Goal: Task Accomplishment & Management: Use online tool/utility

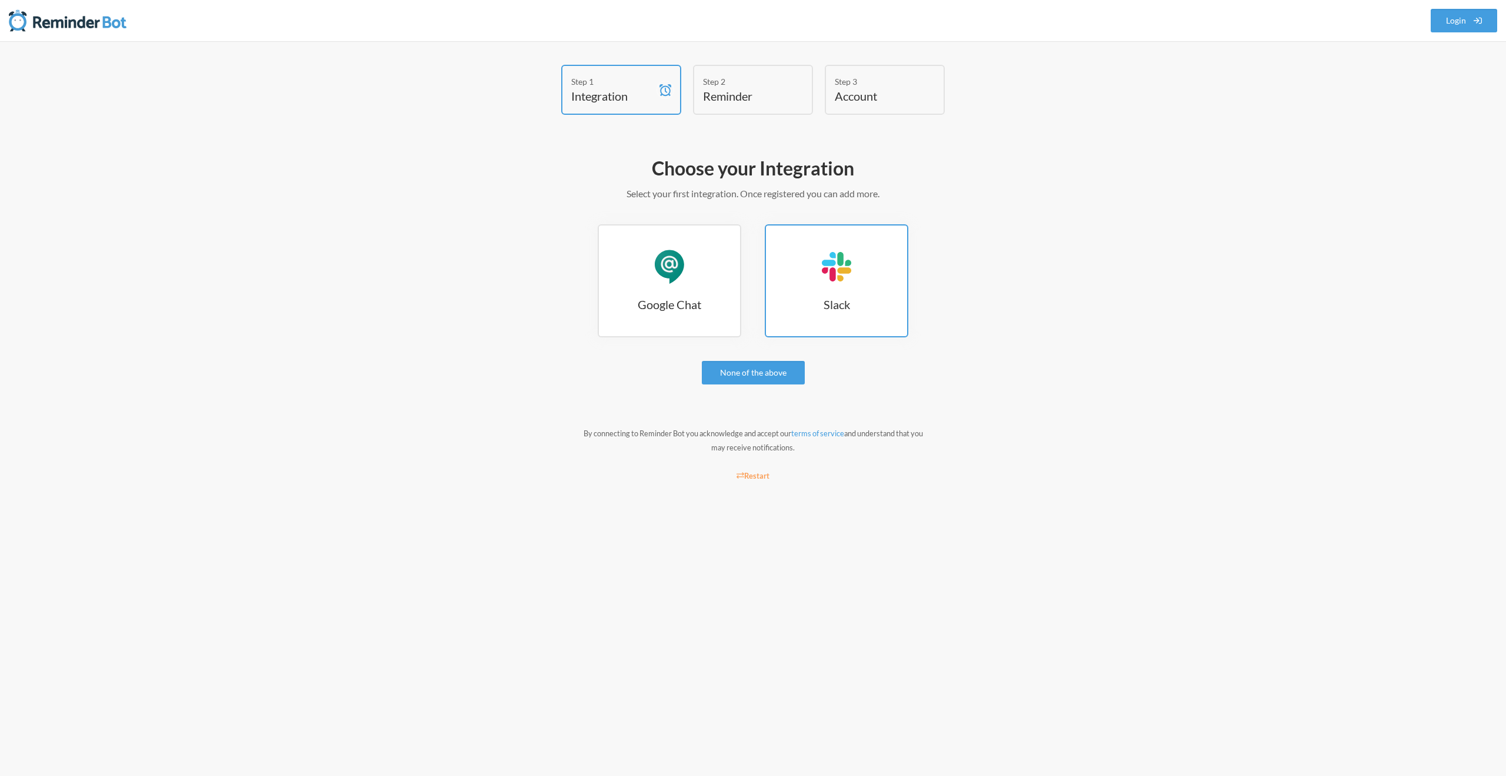
click at [831, 301] on h3 "Slack" at bounding box center [836, 304] width 141 height 16
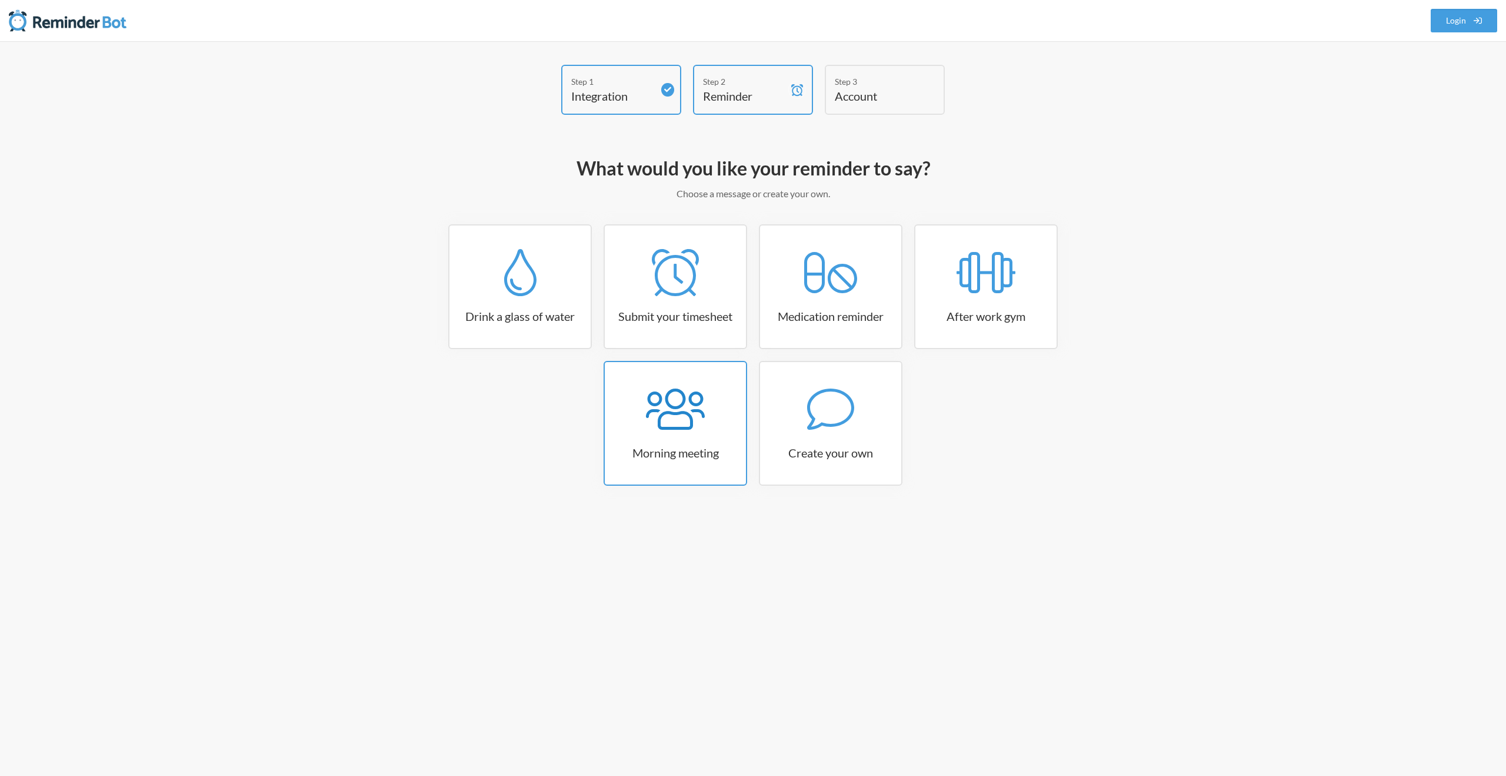
click at [710, 402] on div at bounding box center [675, 408] width 141 height 47
select select "08:30:00"
select select "true"
select select "09:45:00"
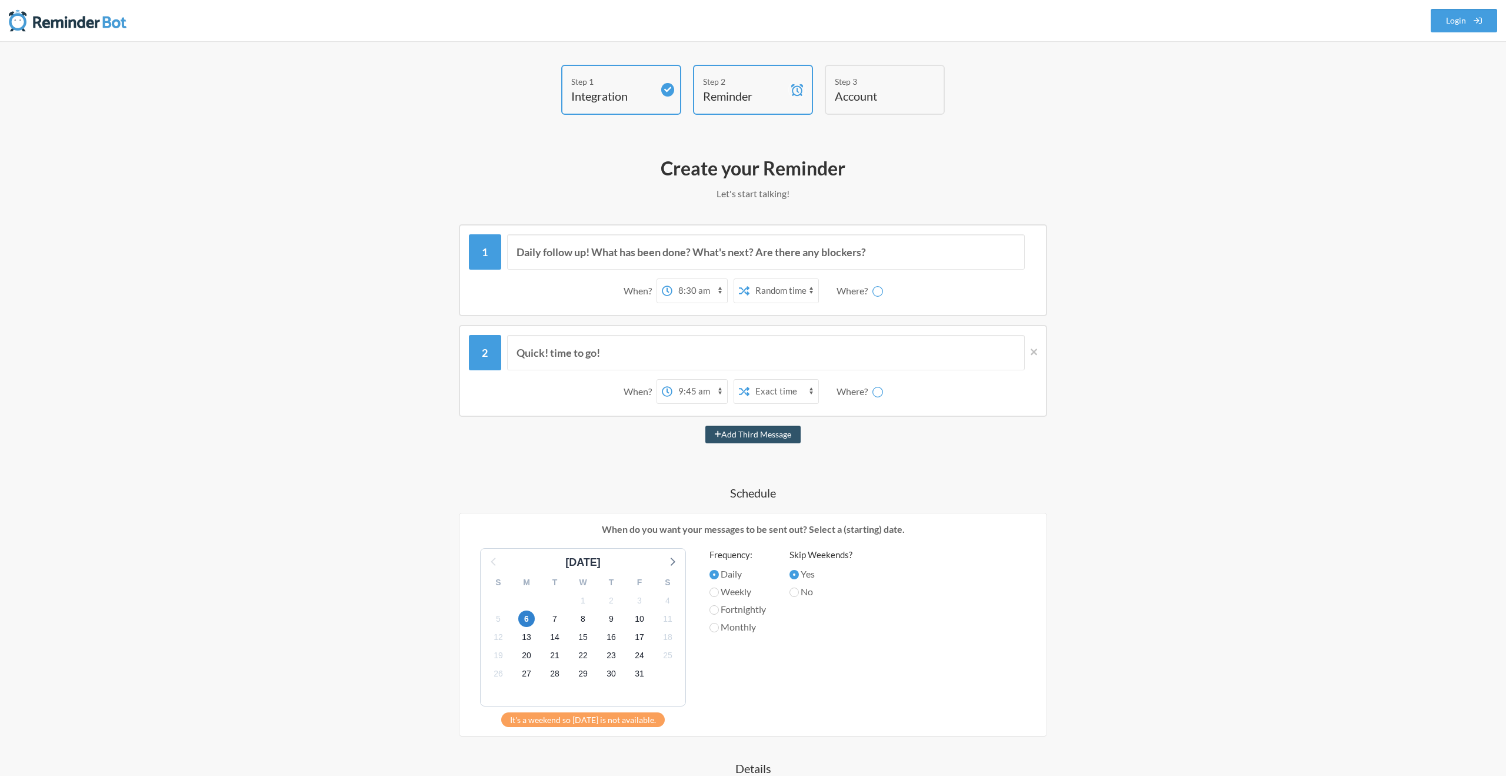
select select "D09JRRC3LF4"
click at [583, 249] on input "Daily follow up! What has been done? What's next? Are there any blockers?" at bounding box center [766, 251] width 518 height 35
drag, startPoint x: 900, startPoint y: 252, endPoint x: 490, endPoint y: 256, distance: 410.1
click at [490, 256] on div "Daily follow up! What has been done? What's next? Are there any blockers?" at bounding box center [753, 251] width 568 height 35
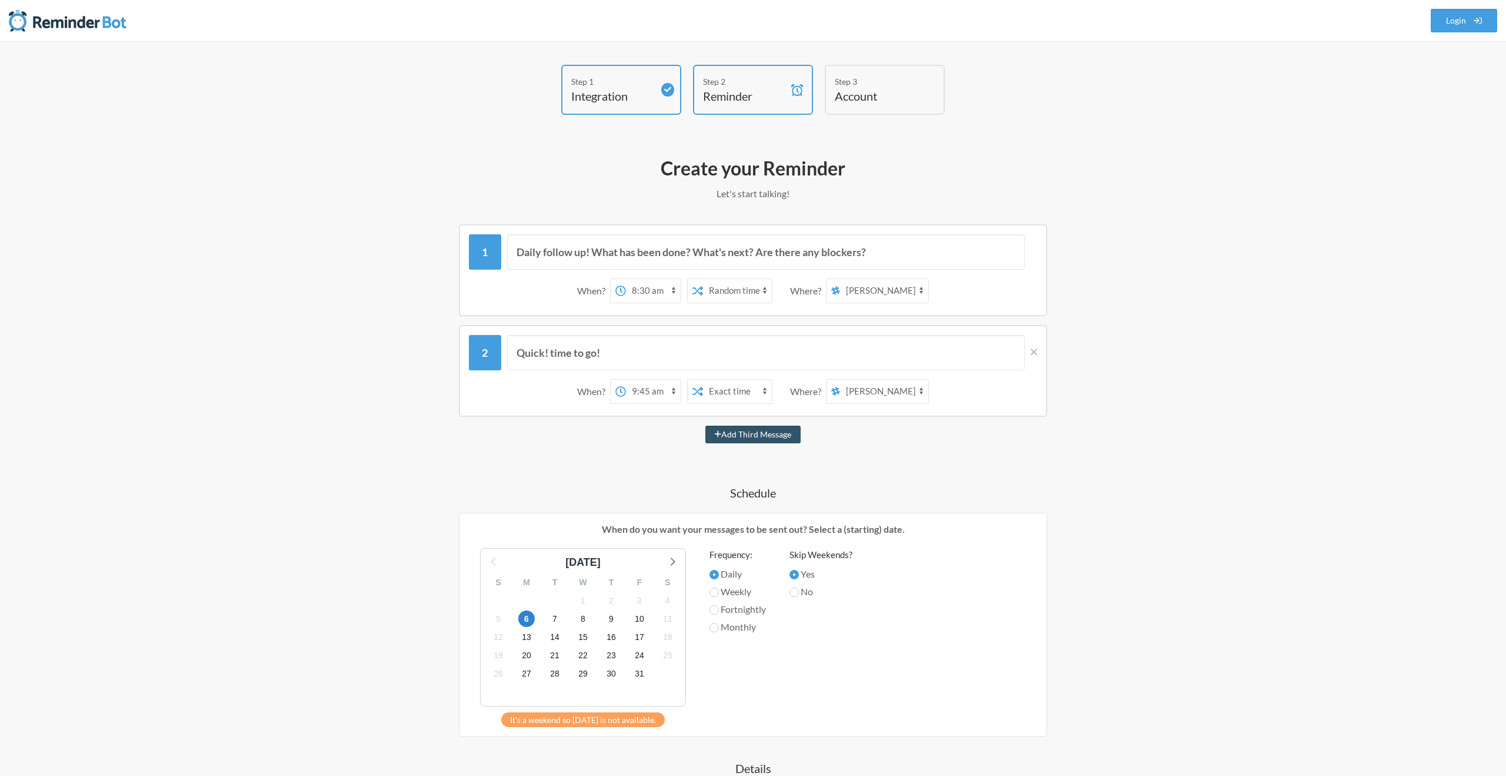
click at [793, 101] on span at bounding box center [797, 90] width 18 height 48
click at [654, 91] on div "Step 1 Integration" at bounding box center [621, 90] width 120 height 50
click at [670, 91] on icon at bounding box center [667, 89] width 7 height 7
click at [728, 96] on h4 "Reminder" at bounding box center [744, 96] width 82 height 16
click at [1036, 347] on icon at bounding box center [1034, 352] width 6 height 11
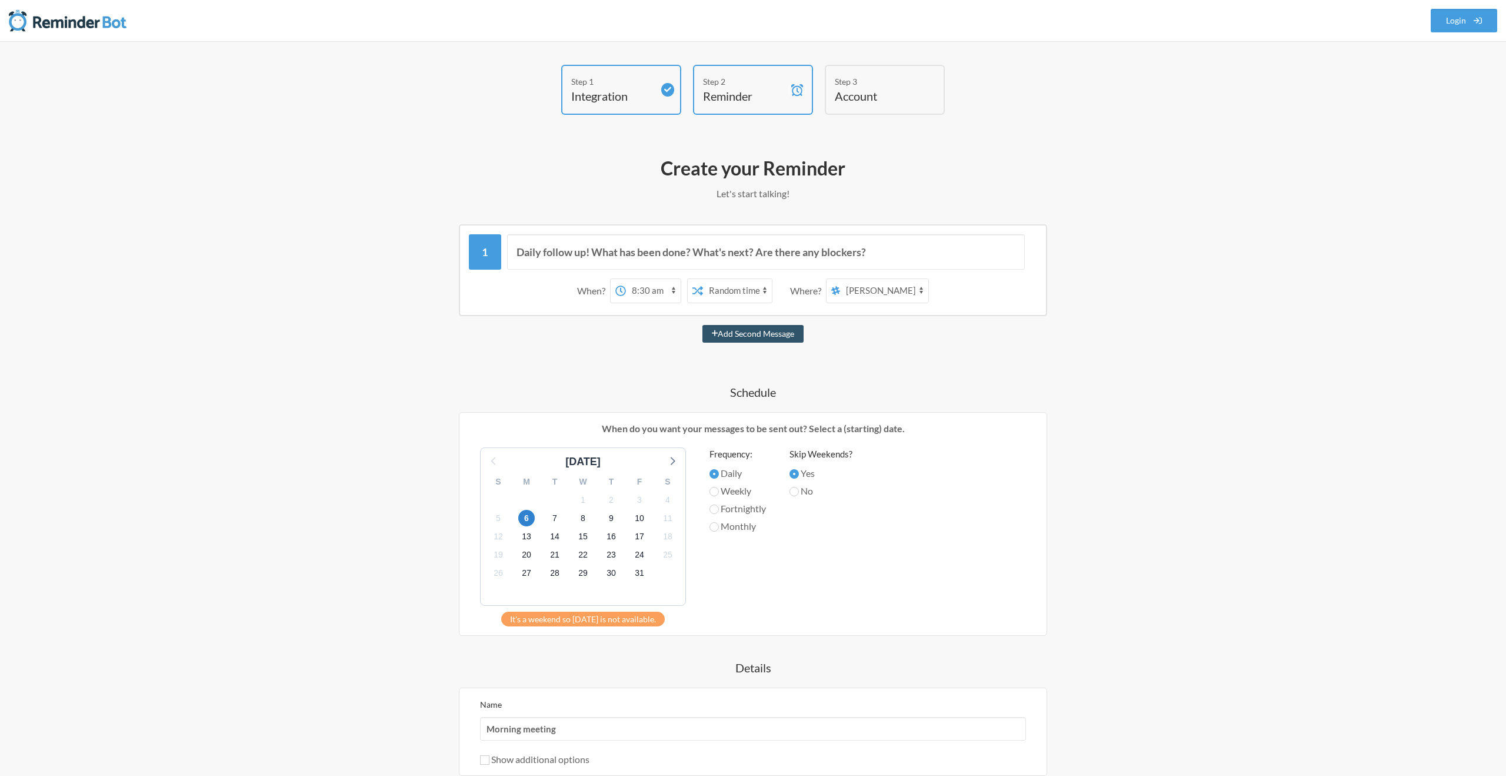
click at [903, 291] on select "proj-app-development general proj-business-admin feed-alerts Samuel Hedgpeth An…" at bounding box center [884, 291] width 88 height 24
click at [841, 279] on select "proj-app-development general proj-business-admin feed-alerts Samuel Hedgpeth An…" at bounding box center [884, 291] width 88 height 24
click at [611, 249] on input "Daily follow up! What has been done? What's next? Are there any blockers?" at bounding box center [766, 251] width 518 height 35
type input "Look at YouTrack - What do we need to work on today?"
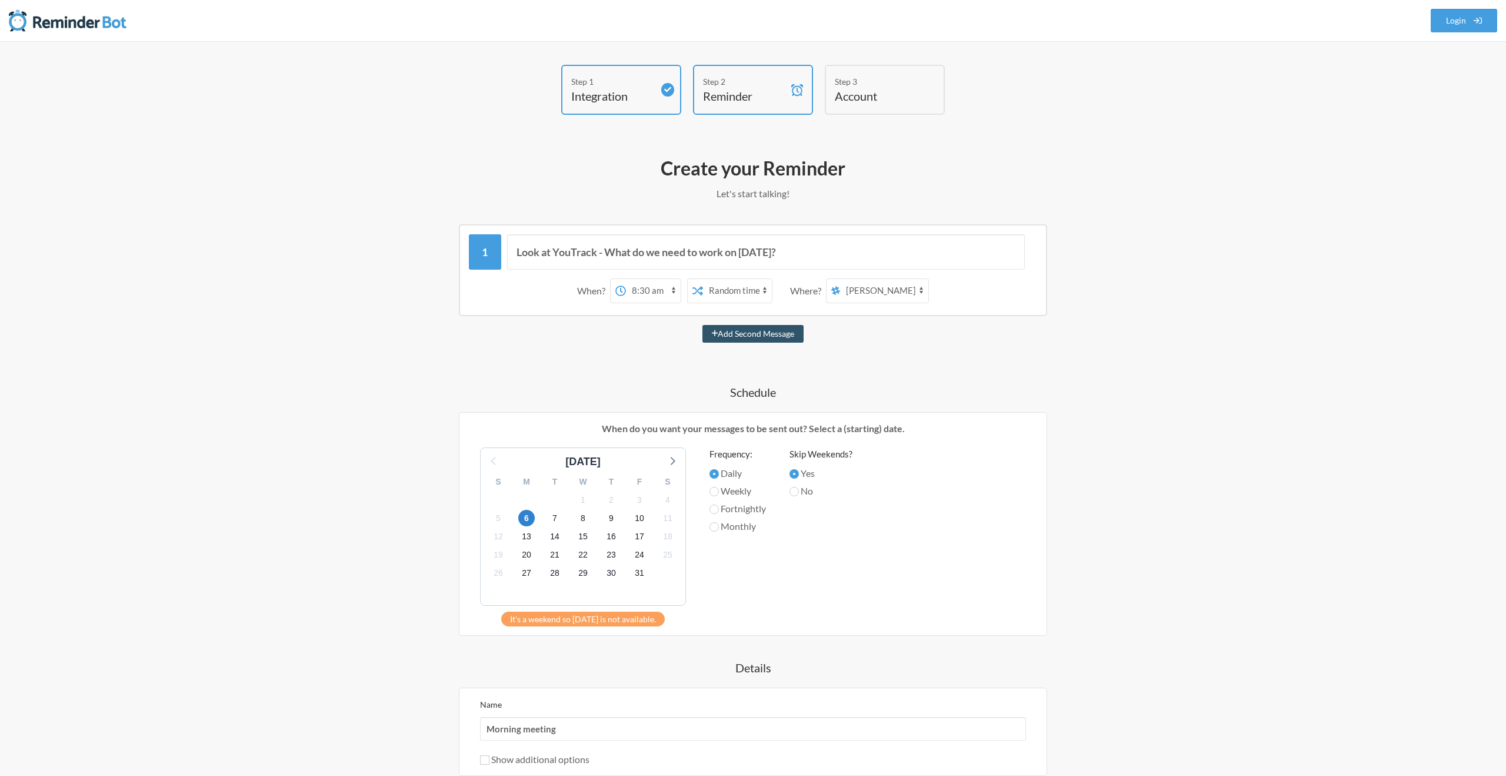
click at [700, 290] on icon at bounding box center [698, 290] width 11 height 11
click at [730, 290] on select "Exact time Random time" at bounding box center [737, 291] width 69 height 24
select select "false"
click at [703, 279] on select "Exact time Random time" at bounding box center [737, 291] width 69 height 24
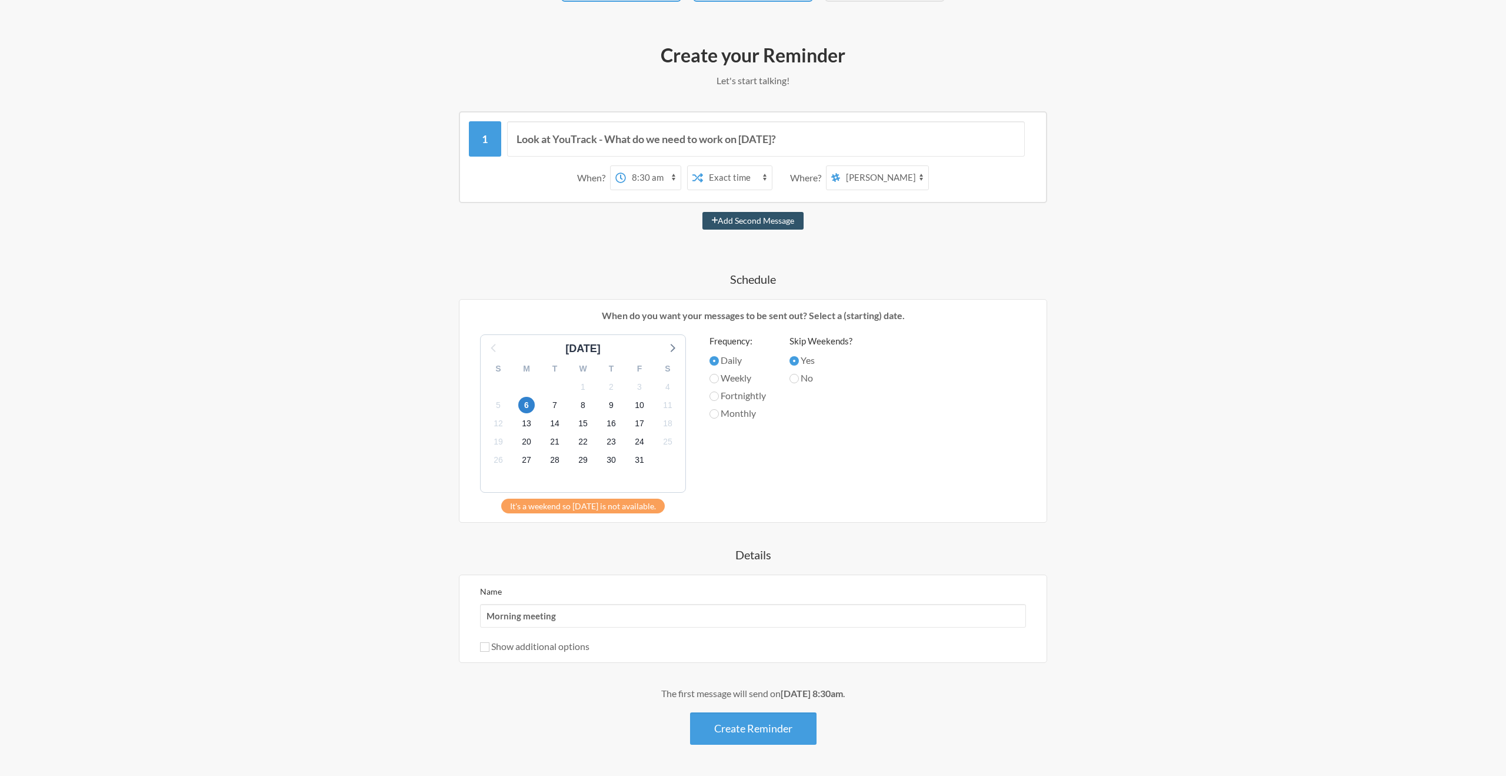
scroll to position [130, 0]
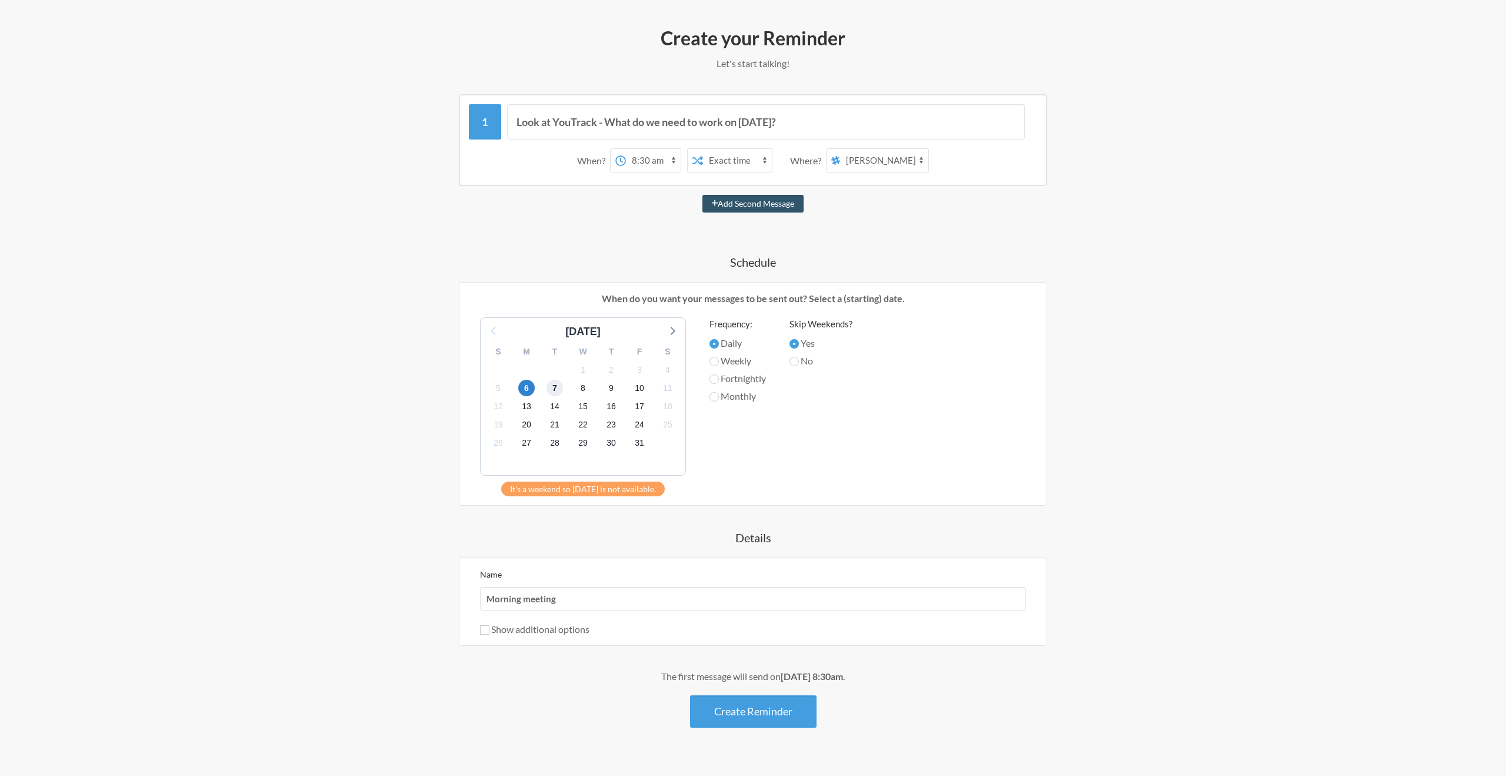
click at [553, 389] on span "7" at bounding box center [555, 388] width 16 height 16
drag, startPoint x: 558, startPoint y: 600, endPoint x: 370, endPoint y: 597, distance: 188.3
click at [370, 597] on div "Step 1 Integration Step 2 Reminder Step 3 Account What would you like your remi…" at bounding box center [753, 354] width 1506 height 887
type input "TODO [DATE]"
click at [755, 713] on button "Create Reminder" at bounding box center [753, 711] width 127 height 32
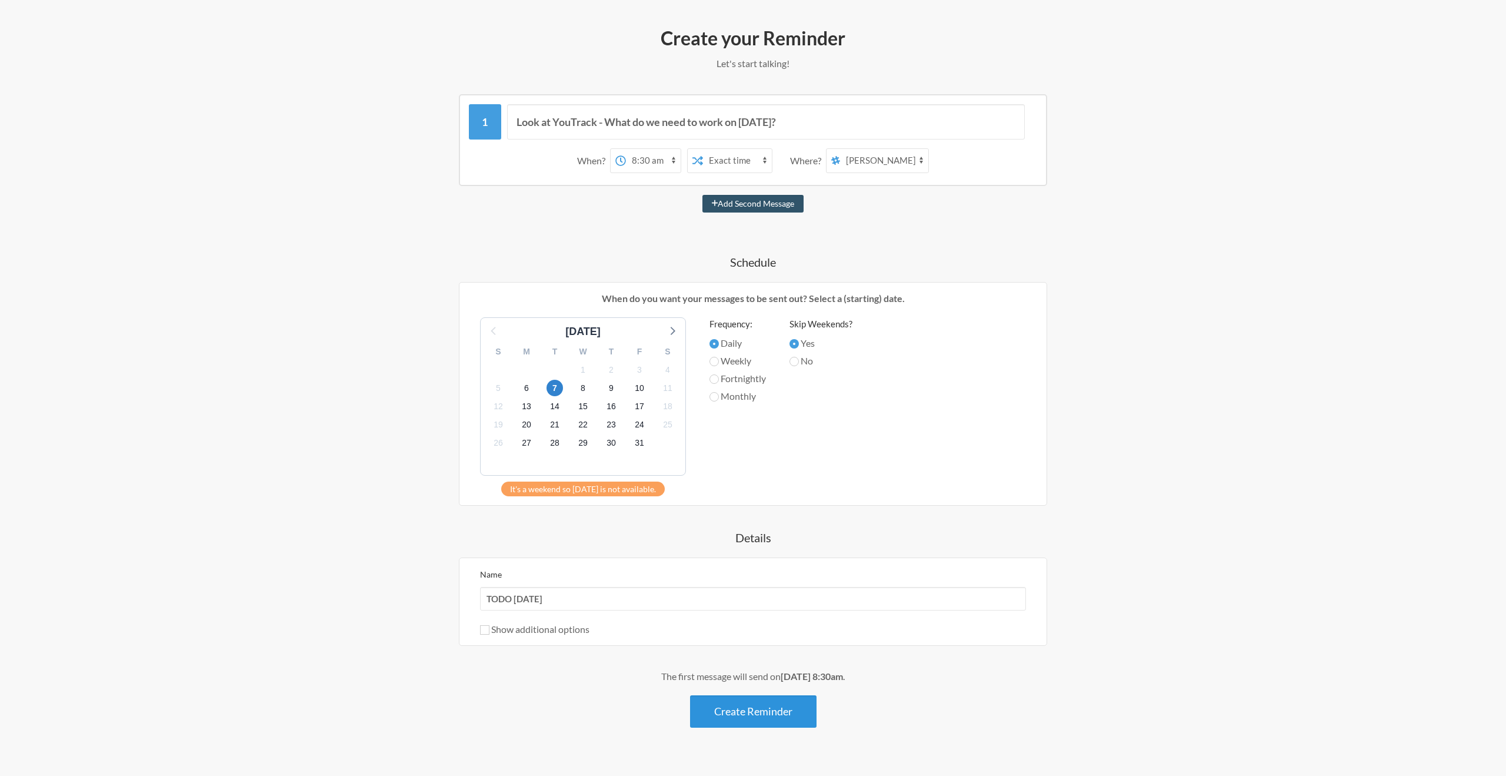
scroll to position [0, 0]
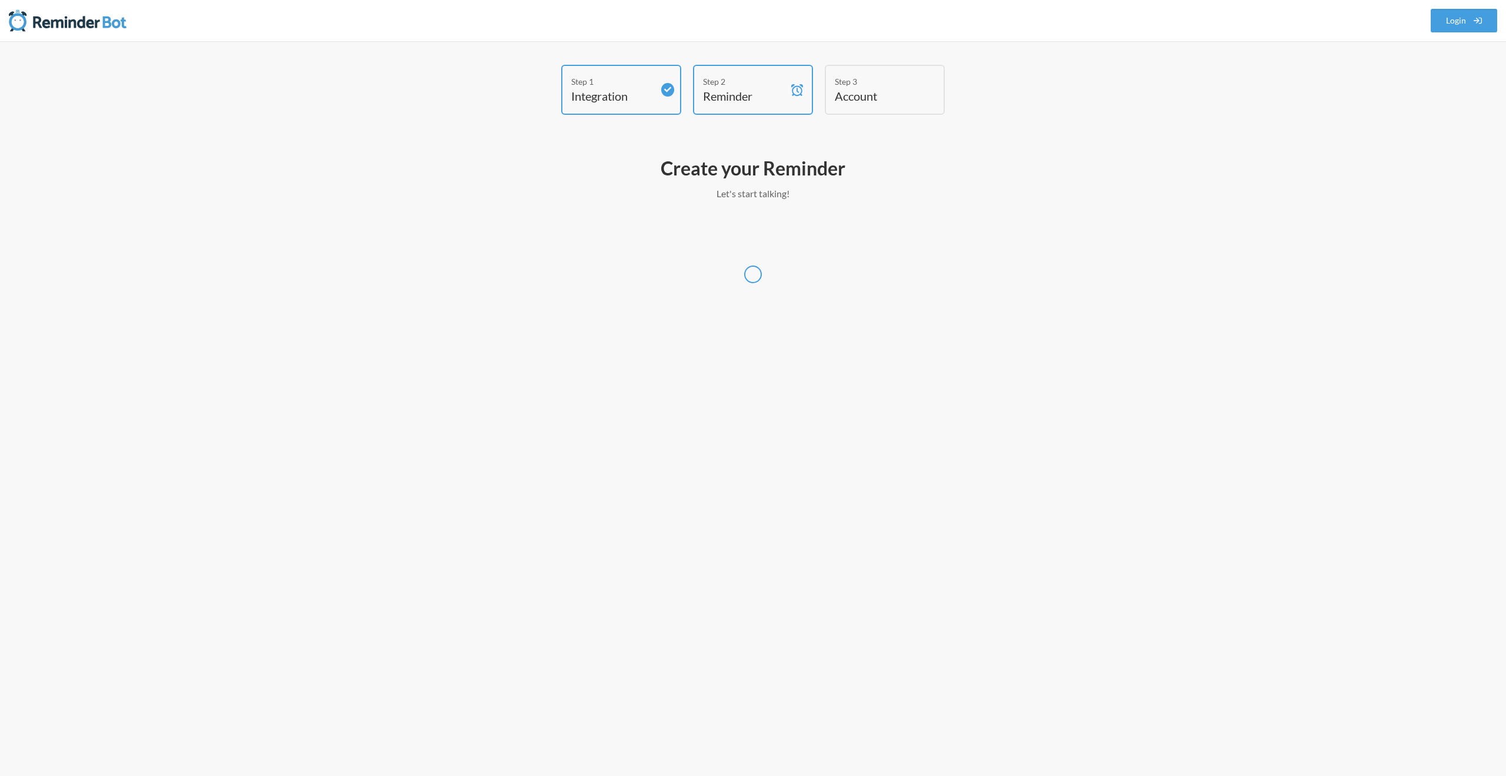
select select "America/Denver"
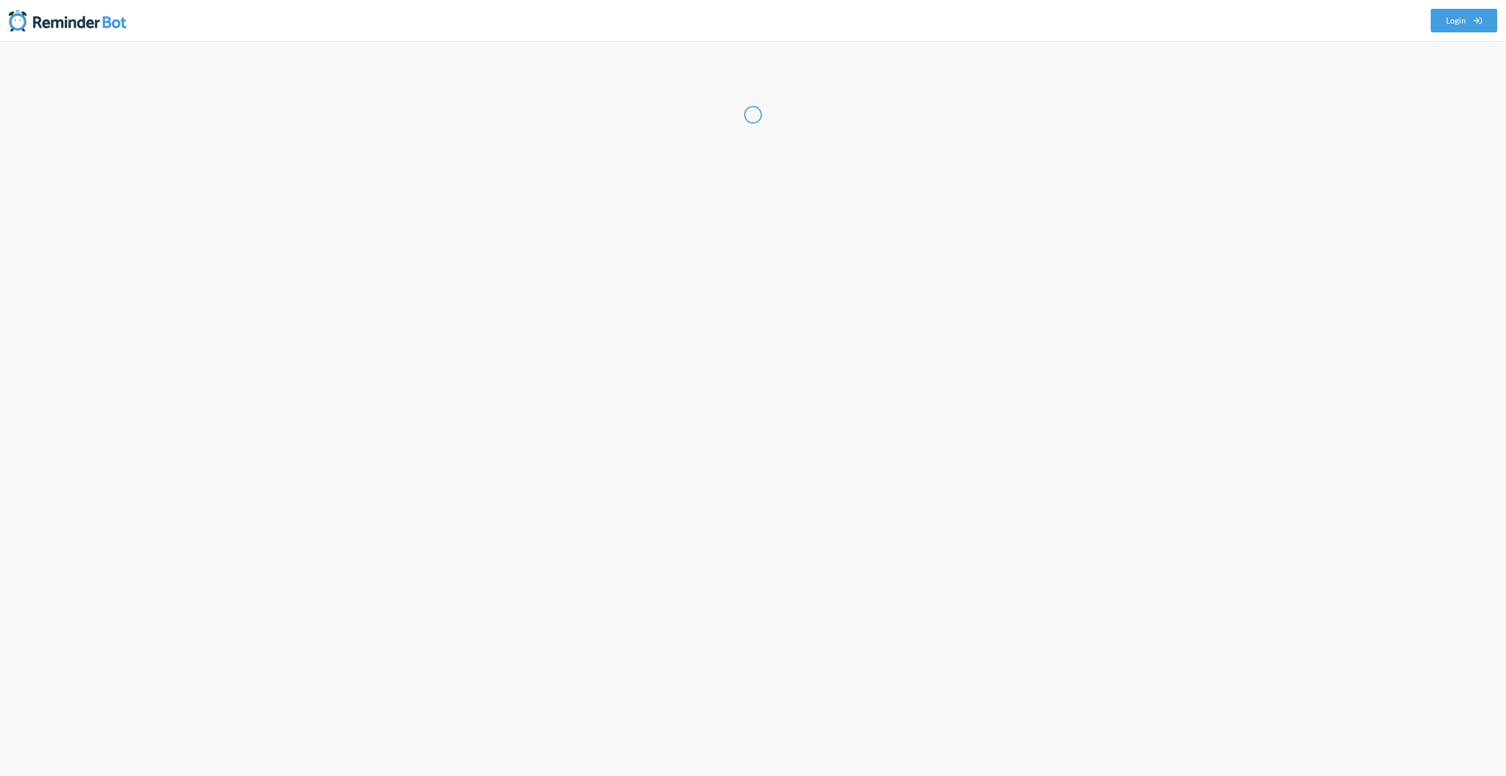
select select "US"
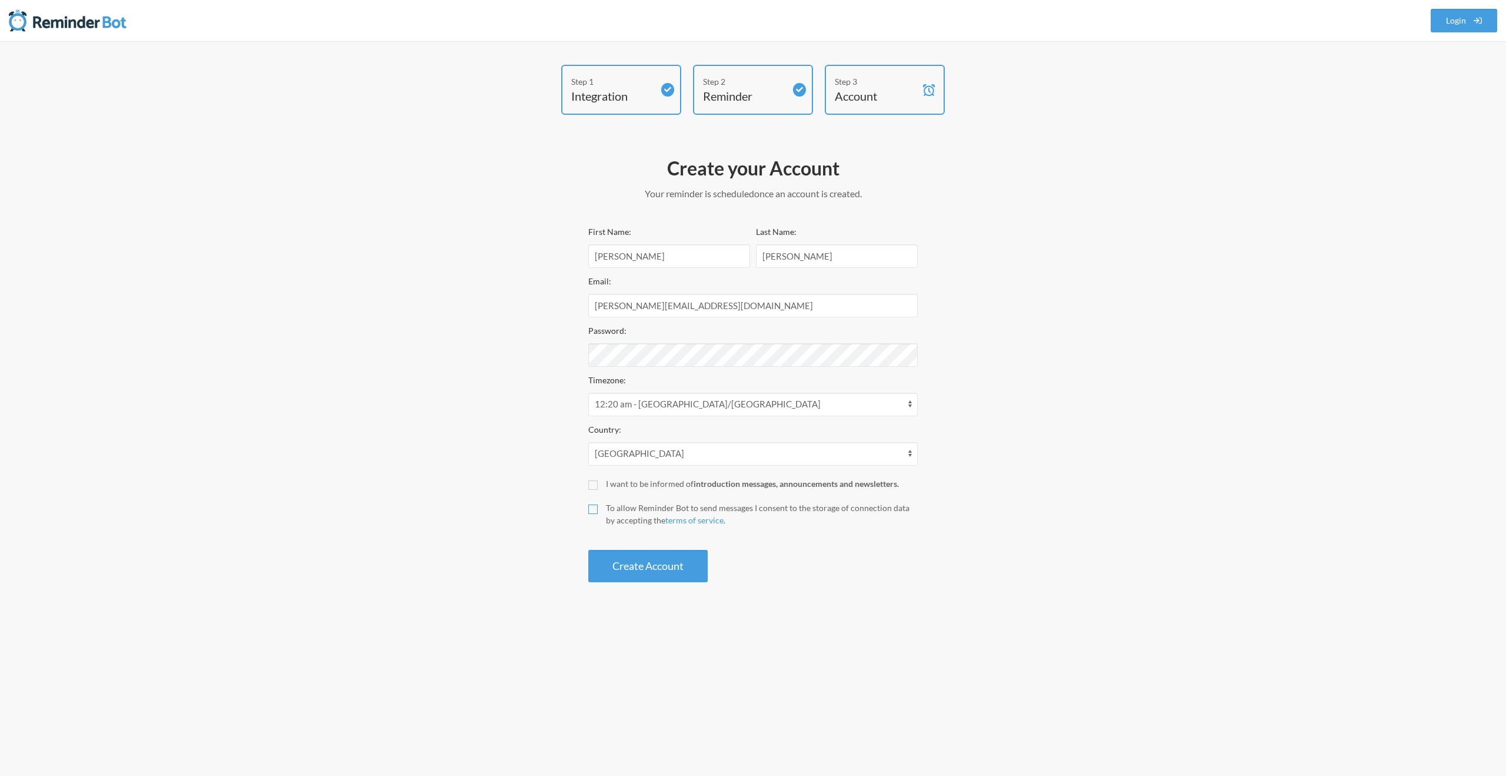
click at [597, 510] on input "To allow Reminder Bot to send messages I consent to the storage of connection d…" at bounding box center [592, 508] width 9 height 9
checkbox input "true"
click at [662, 564] on button "Create Account" at bounding box center [647, 566] width 119 height 32
